Goal: Check status: Check status

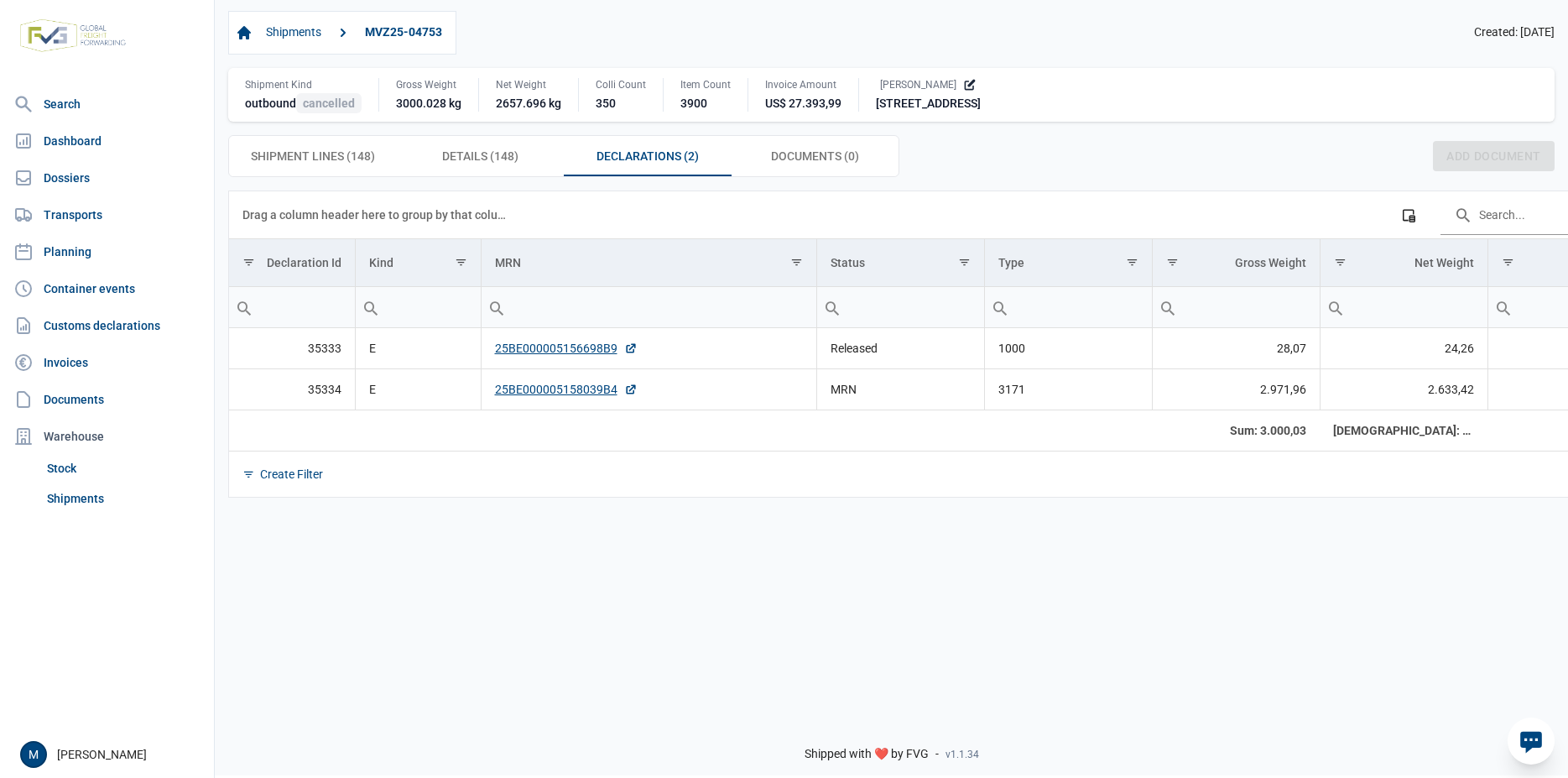
click at [659, 559] on div "Data grid with 2 rows and 8 columns Drag a column header here to group by that …" at bounding box center [891, 447] width 1353 height 513
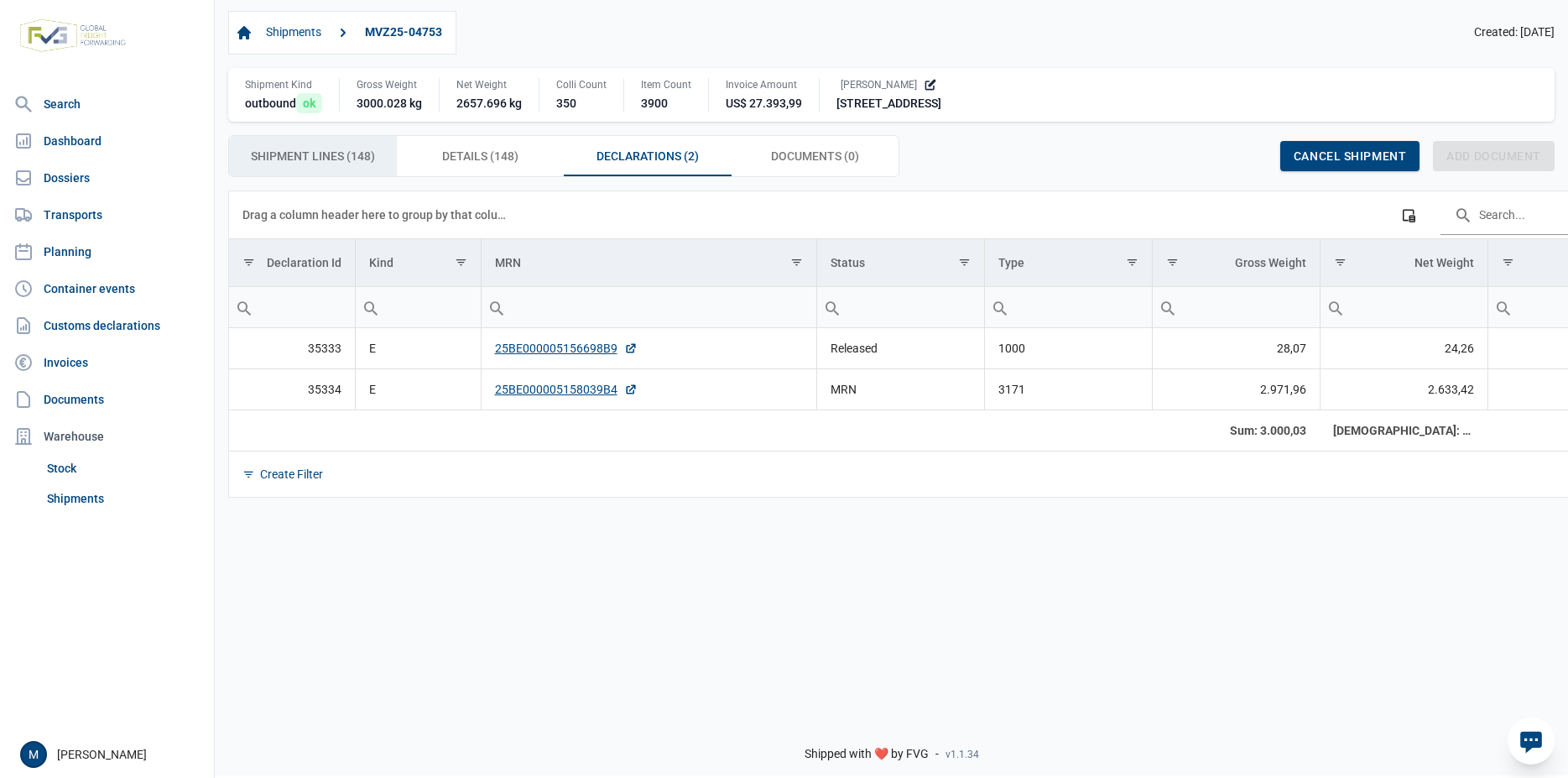
click at [305, 154] on span "Shipment Lines (148) Shipment Lines (148)" at bounding box center [313, 155] width 124 height 20
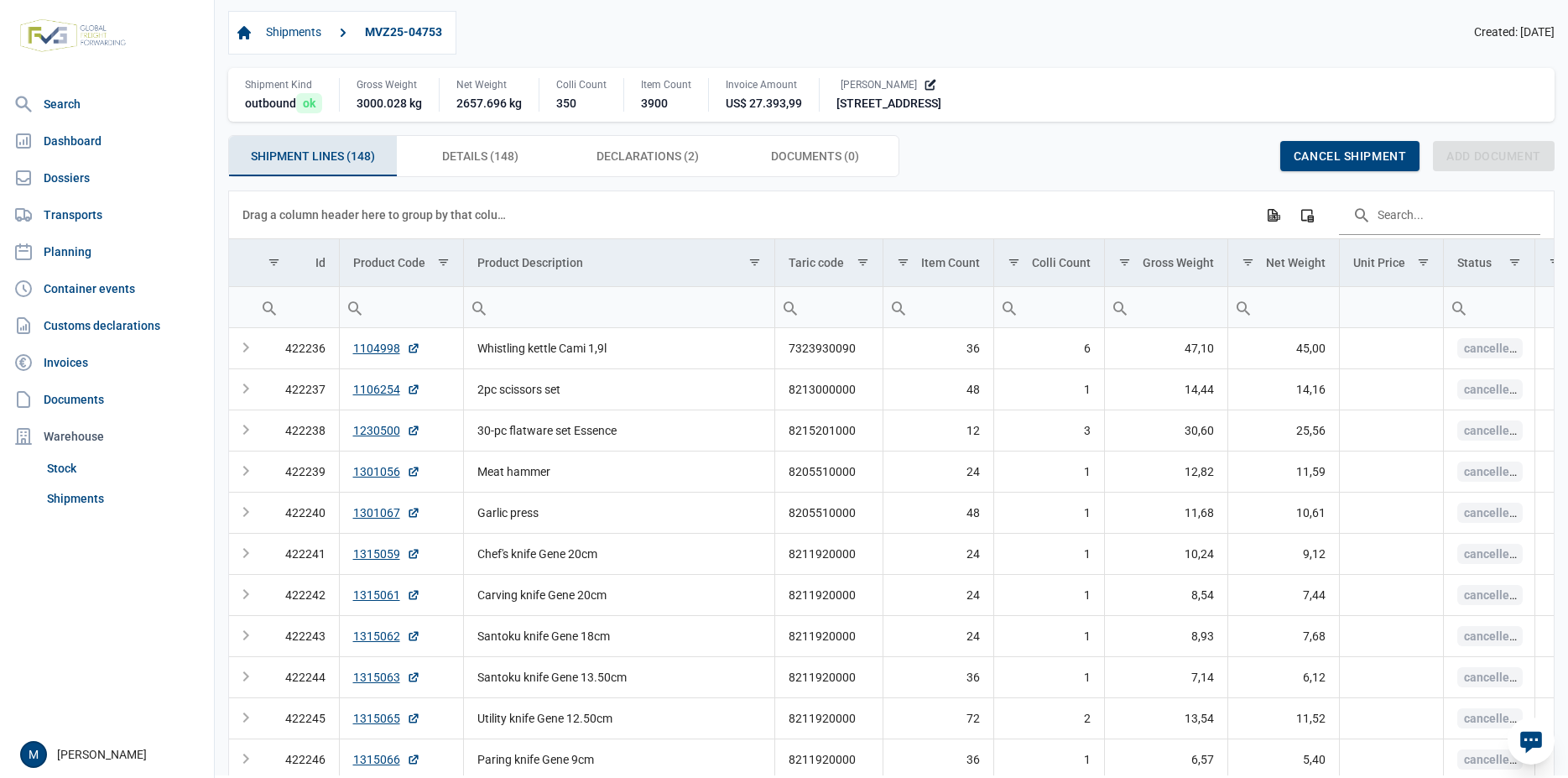
click at [1495, 325] on input "Filter cell" at bounding box center [1488, 307] width 90 height 40
type input "ok"
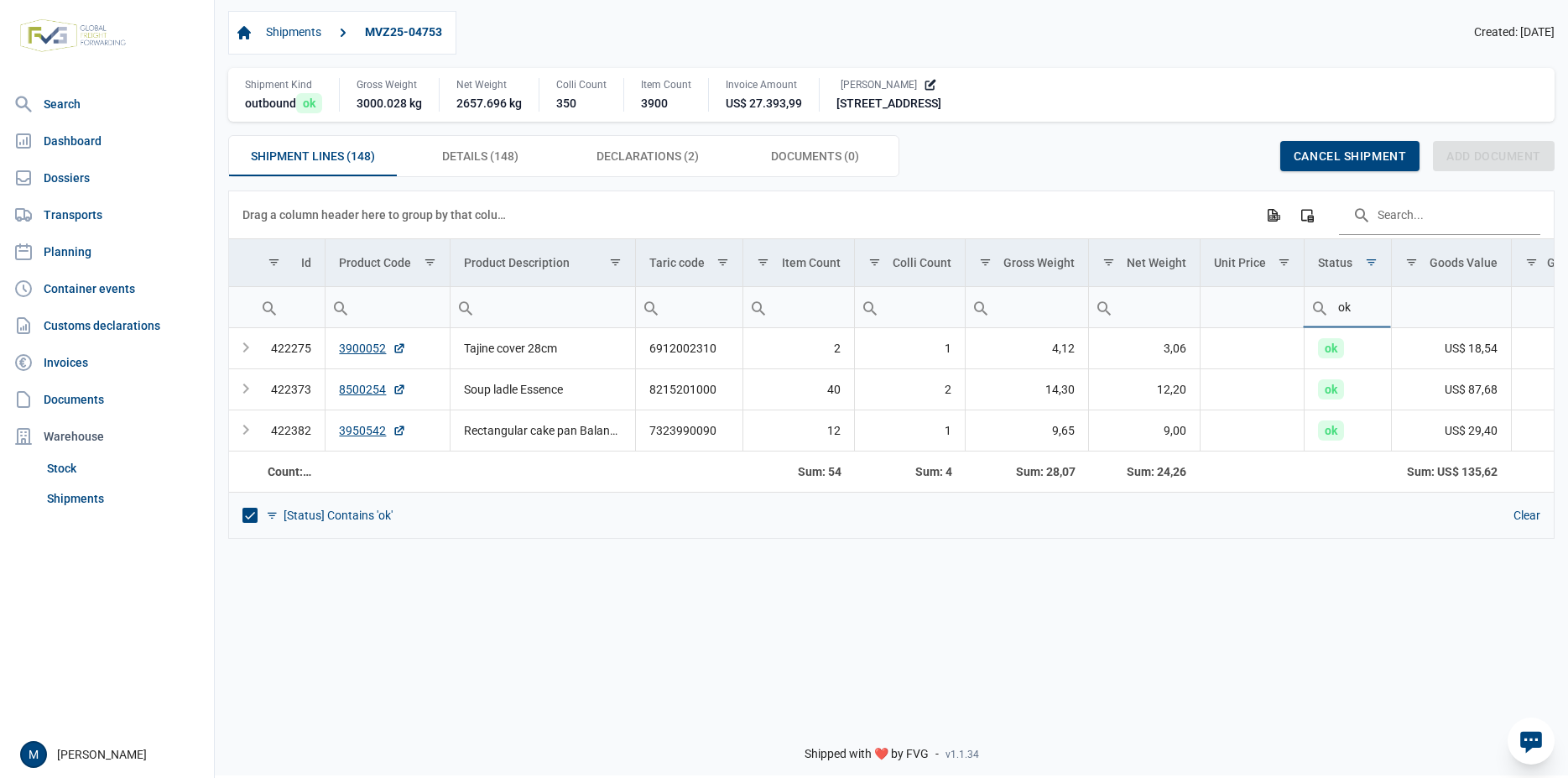
click at [1378, 308] on input "ok" at bounding box center [1347, 307] width 86 height 40
type input "o"
